Goal: Task Accomplishment & Management: Use online tool/utility

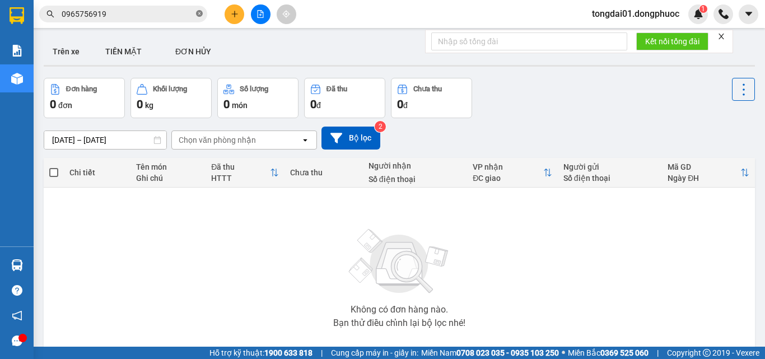
click at [200, 16] on icon "close-circle" at bounding box center [199, 13] width 7 height 7
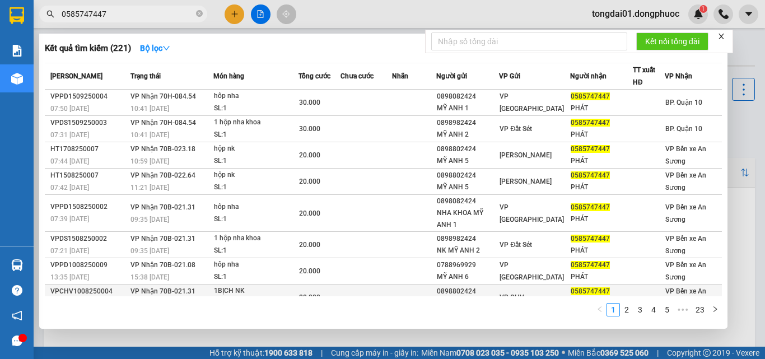
scroll to position [78, 0]
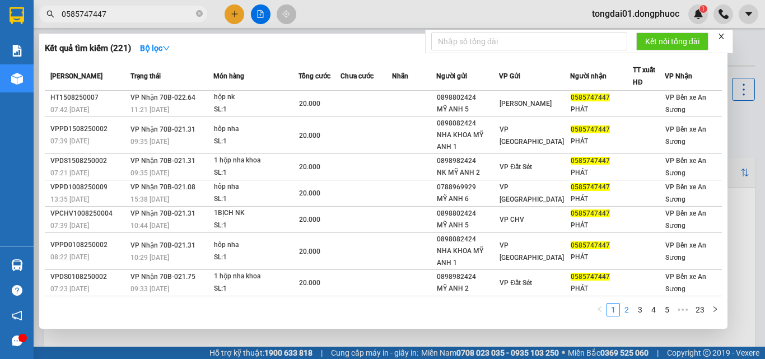
type input "0585747447"
click at [624, 305] on link "2" at bounding box center [626, 309] width 12 height 12
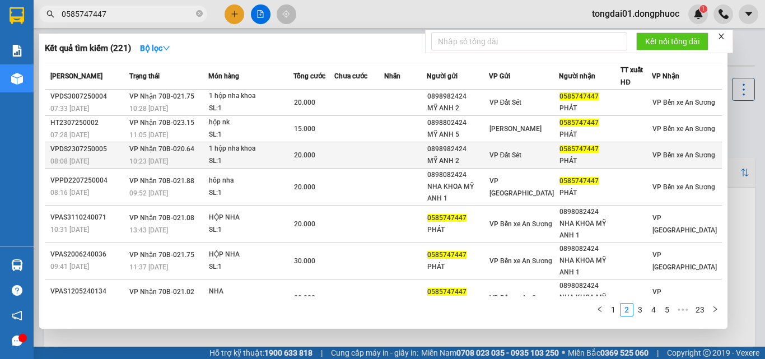
scroll to position [99, 0]
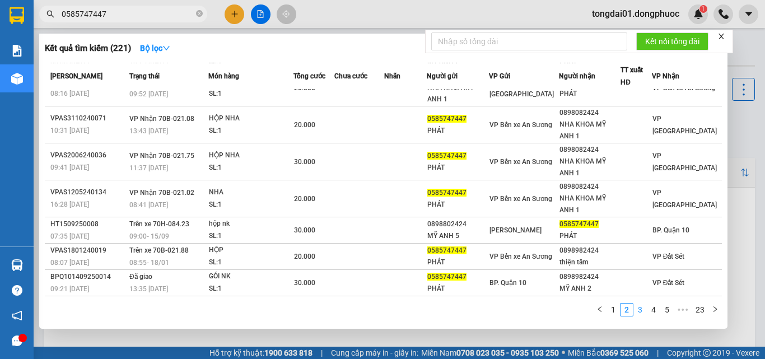
click at [641, 308] on link "3" at bounding box center [640, 309] width 12 height 12
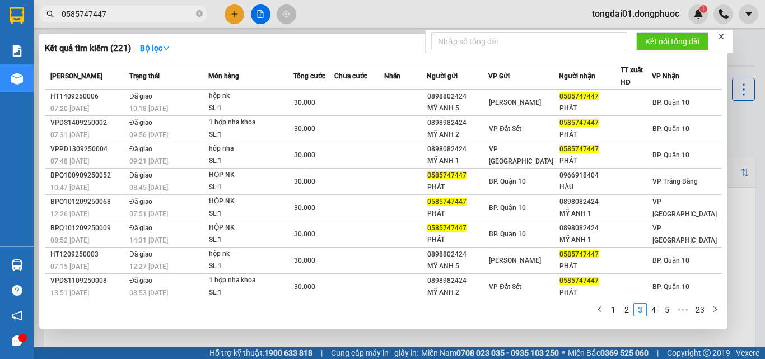
scroll to position [57, 0]
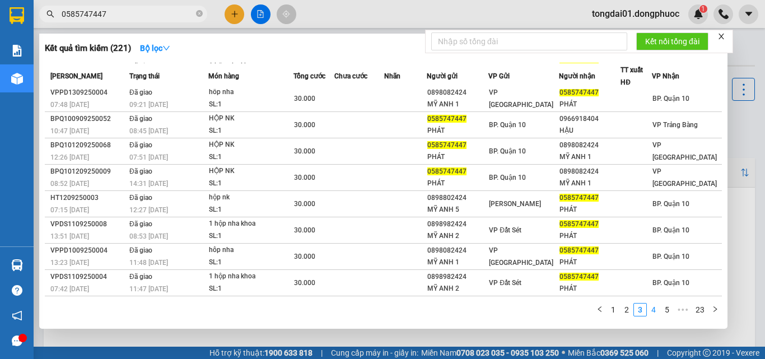
click at [652, 308] on link "4" at bounding box center [653, 309] width 12 height 12
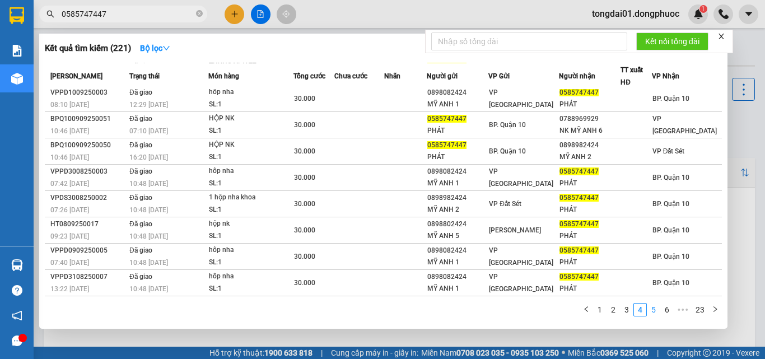
click at [655, 310] on link "5" at bounding box center [653, 309] width 12 height 12
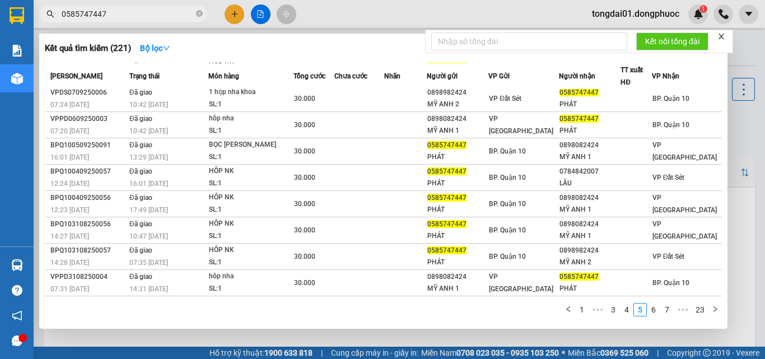
click at [656, 313] on link "6" at bounding box center [653, 309] width 12 height 12
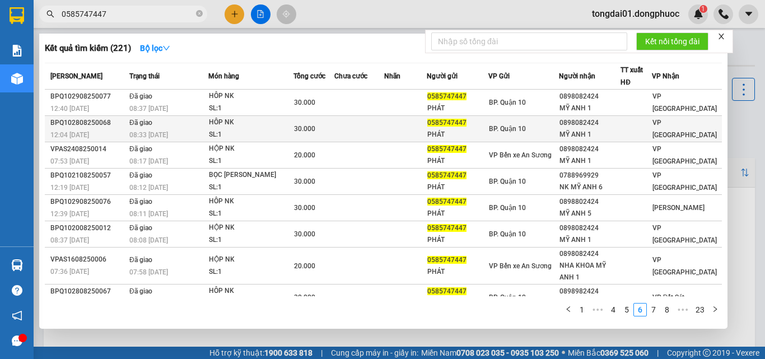
scroll to position [67, 0]
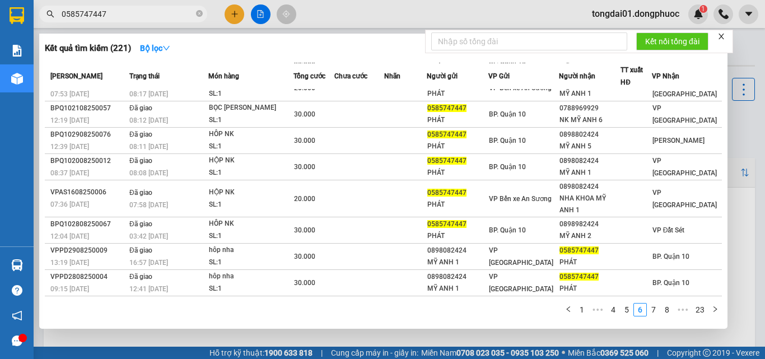
click at [584, 309] on link "1" at bounding box center [581, 309] width 12 height 12
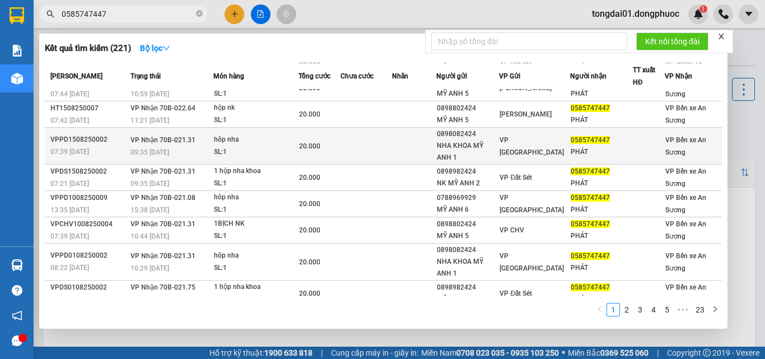
scroll to position [0, 0]
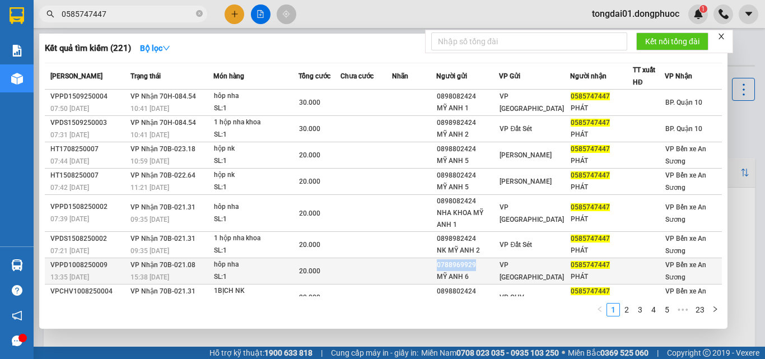
drag, startPoint x: 484, startPoint y: 263, endPoint x: 441, endPoint y: 261, distance: 43.7
click at [441, 261] on div "0788969929" at bounding box center [468, 265] width 62 height 12
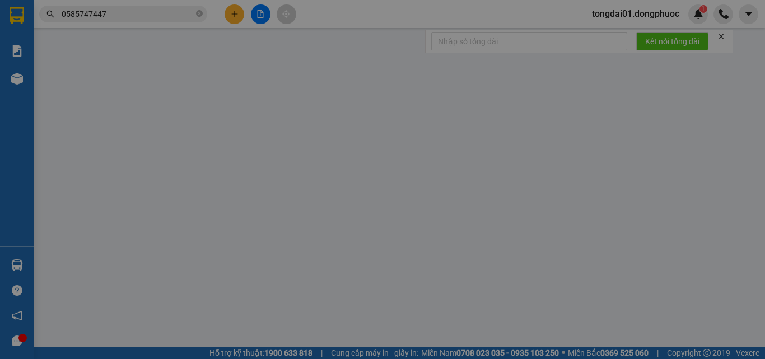
type input "0788969929"
type input "MỸ ANH 6"
type input "0585747447"
type input "PHÁT"
type input "20.000"
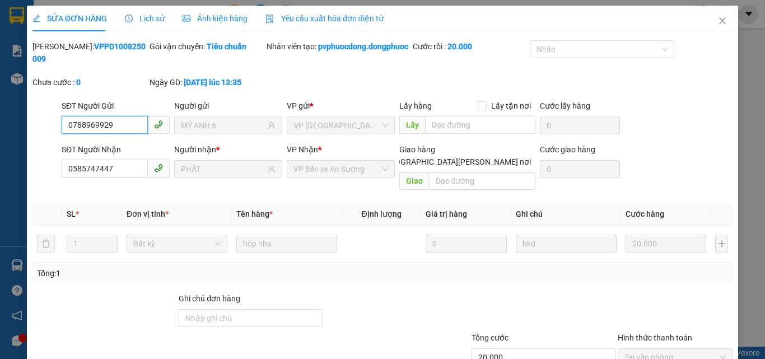
drag, startPoint x: 441, startPoint y: 261, endPoint x: 91, endPoint y: 123, distance: 376.4
click at [91, 123] on input "0788969929" at bounding box center [105, 125] width 86 height 18
click at [90, 124] on input "0788969929" at bounding box center [105, 125] width 86 height 18
click at [714, 16] on span "Close" at bounding box center [721, 21] width 31 height 31
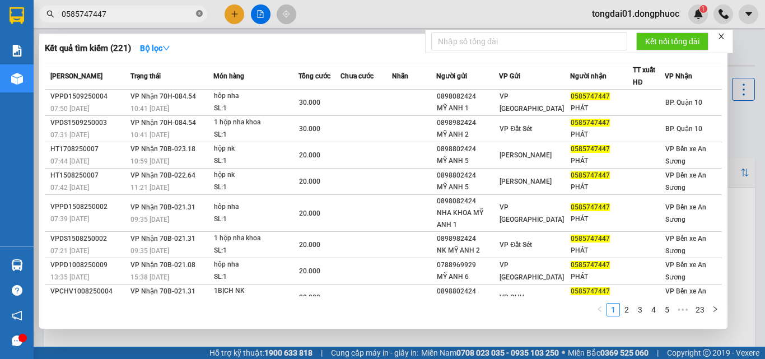
drag, startPoint x: 200, startPoint y: 17, endPoint x: 139, endPoint y: 23, distance: 61.3
click at [200, 16] on icon "close-circle" at bounding box center [199, 13] width 7 height 7
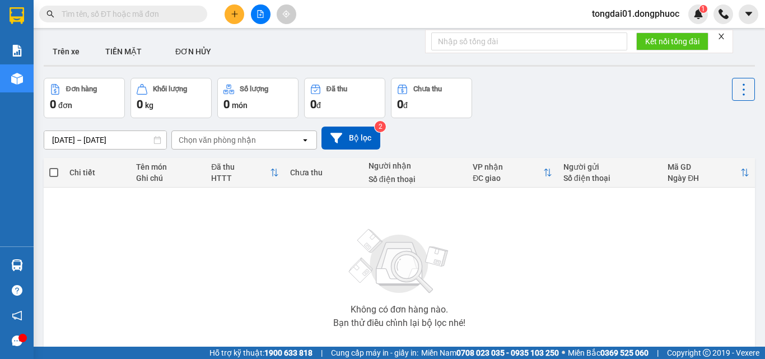
drag, startPoint x: 132, startPoint y: 24, endPoint x: 133, endPoint y: 16, distance: 7.4
paste input "0788969929"
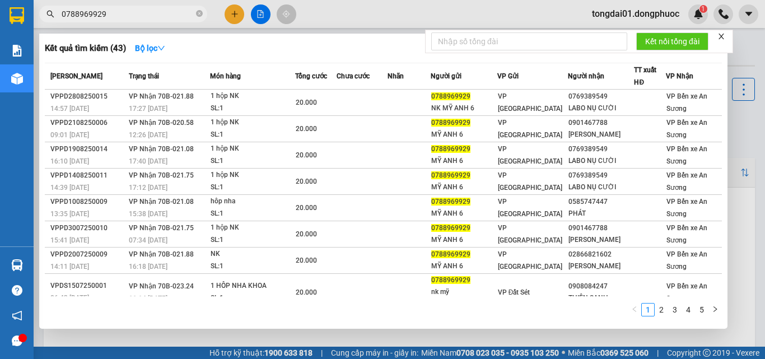
scroll to position [57, 0]
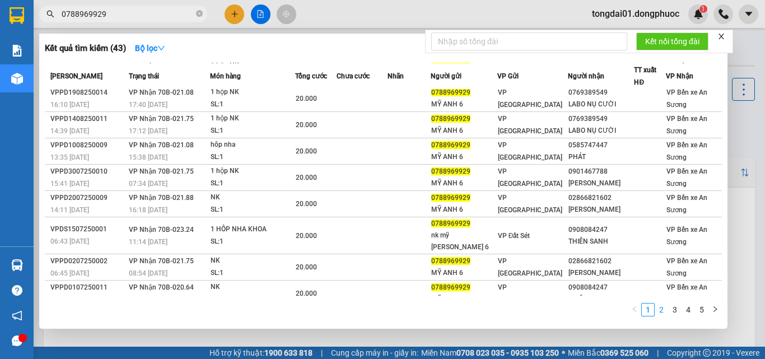
type input "0788969929"
click at [664, 311] on link "2" at bounding box center [661, 309] width 12 height 12
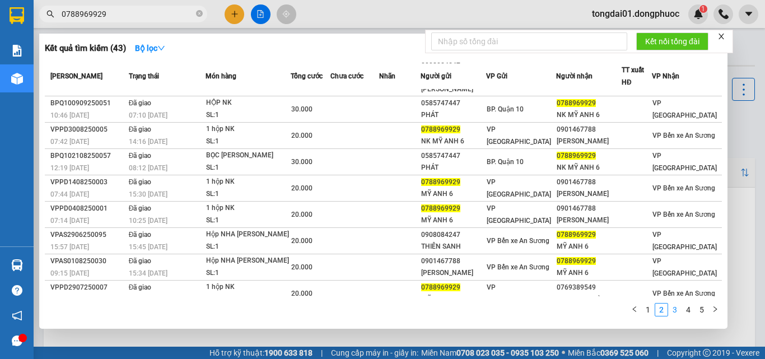
click at [677, 312] on link "3" at bounding box center [674, 309] width 12 height 12
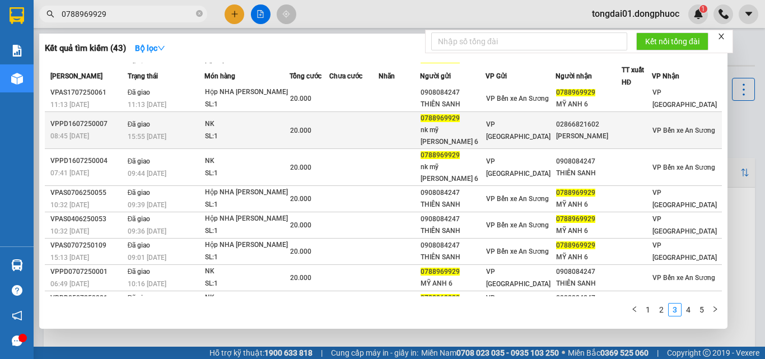
scroll to position [0, 0]
